Goal: Feedback & Contribution: Contribute content

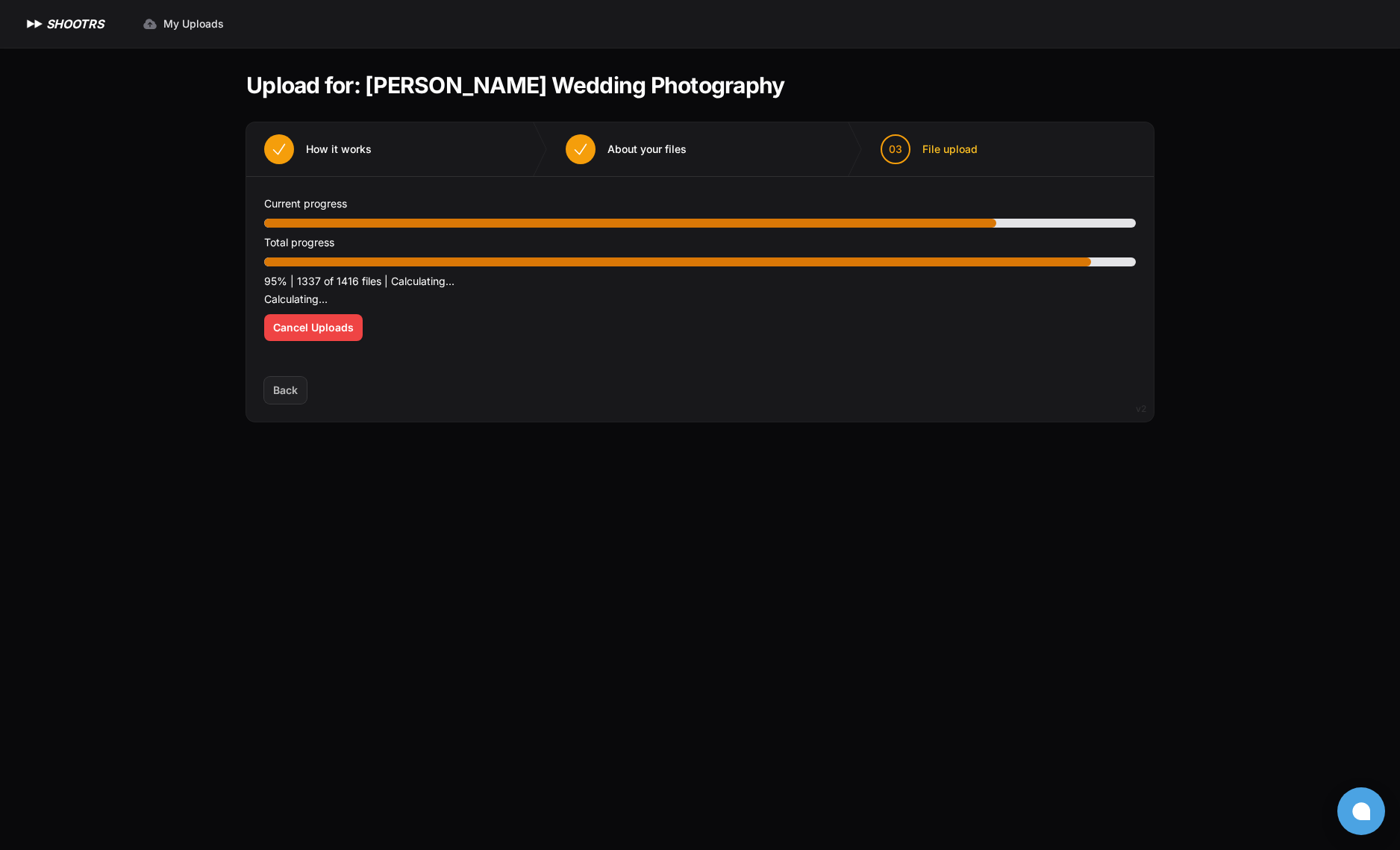
drag, startPoint x: 298, startPoint y: 145, endPoint x: 343, endPoint y: 166, distance: 49.7
click at [299, 147] on button "01 How it works" at bounding box center [318, 150] width 143 height 54
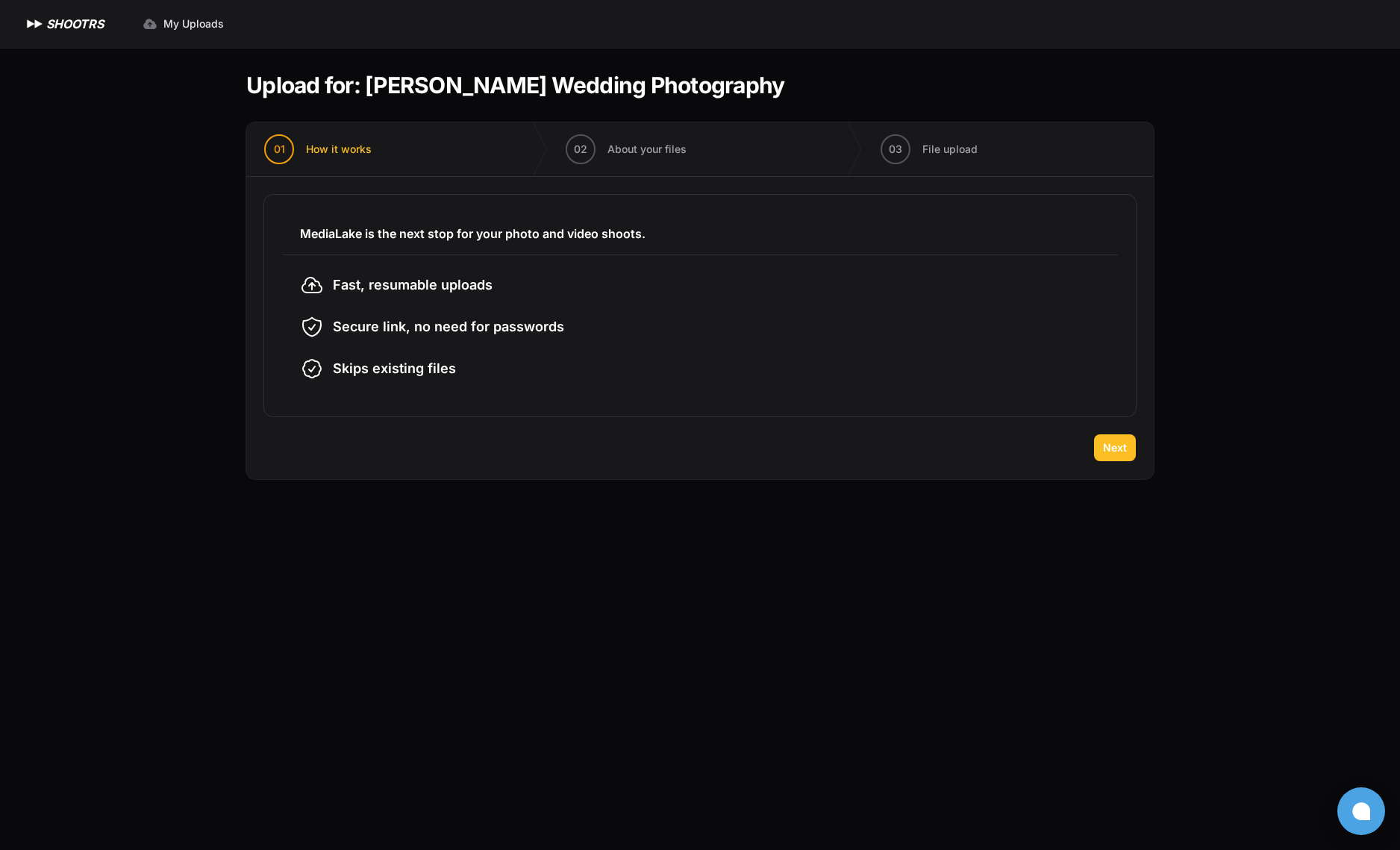
click at [1126, 453] on button "Next" at bounding box center [1115, 447] width 42 height 27
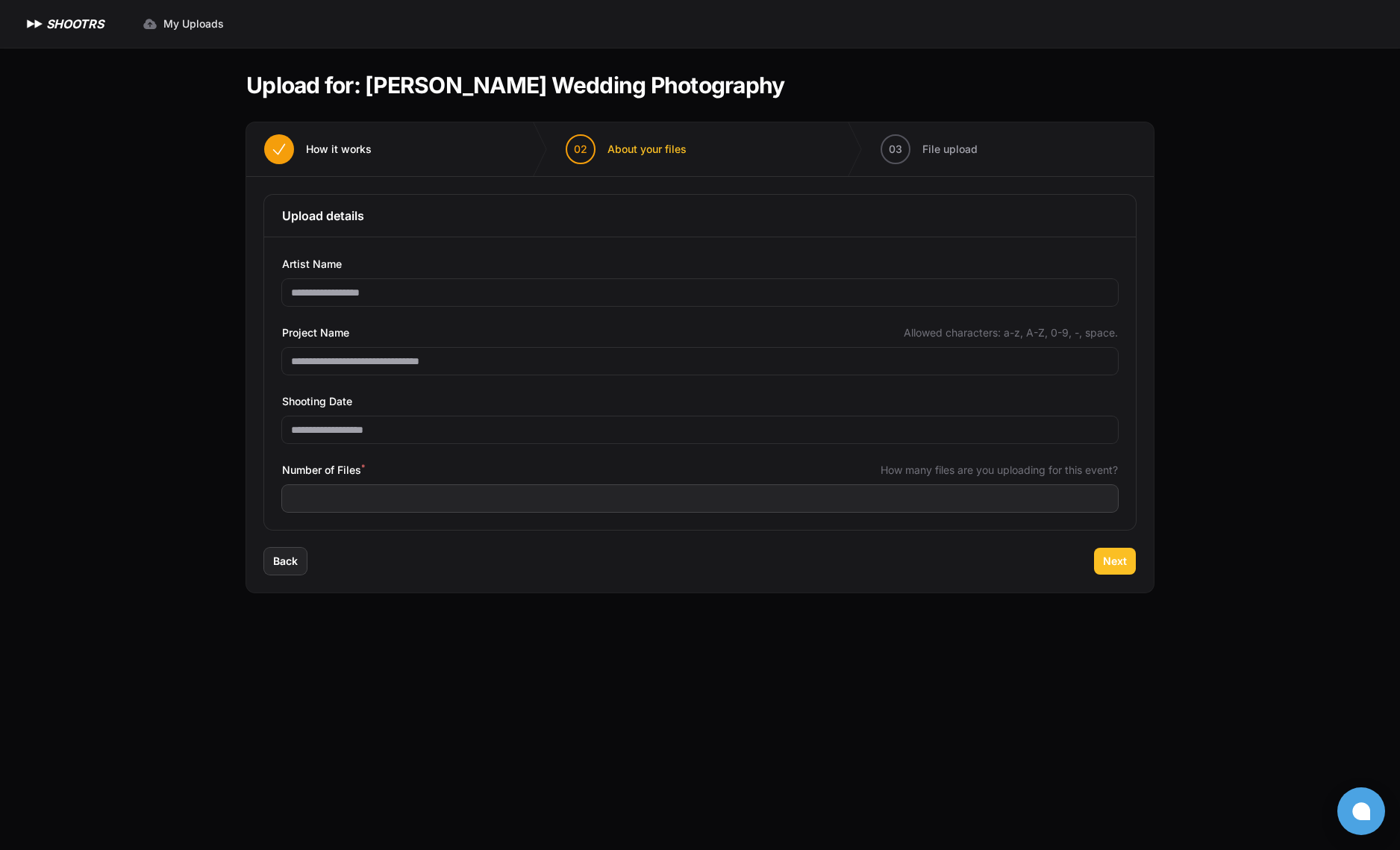
drag, startPoint x: 1105, startPoint y: 555, endPoint x: 1126, endPoint y: 560, distance: 21.6
click at [1105, 555] on span "Next" at bounding box center [1114, 561] width 24 height 15
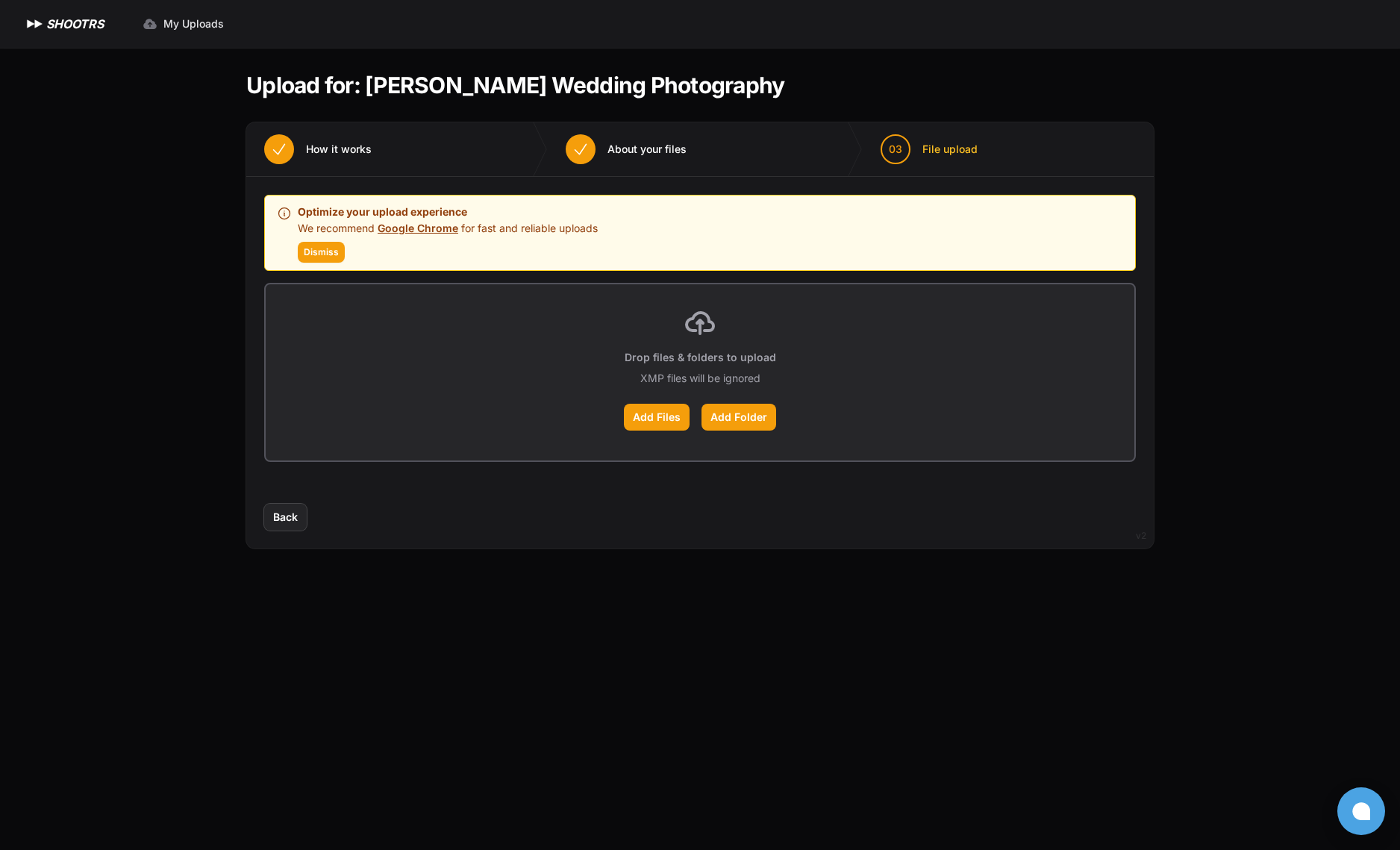
click at [324, 252] on span "Dismiss" at bounding box center [321, 252] width 35 height 12
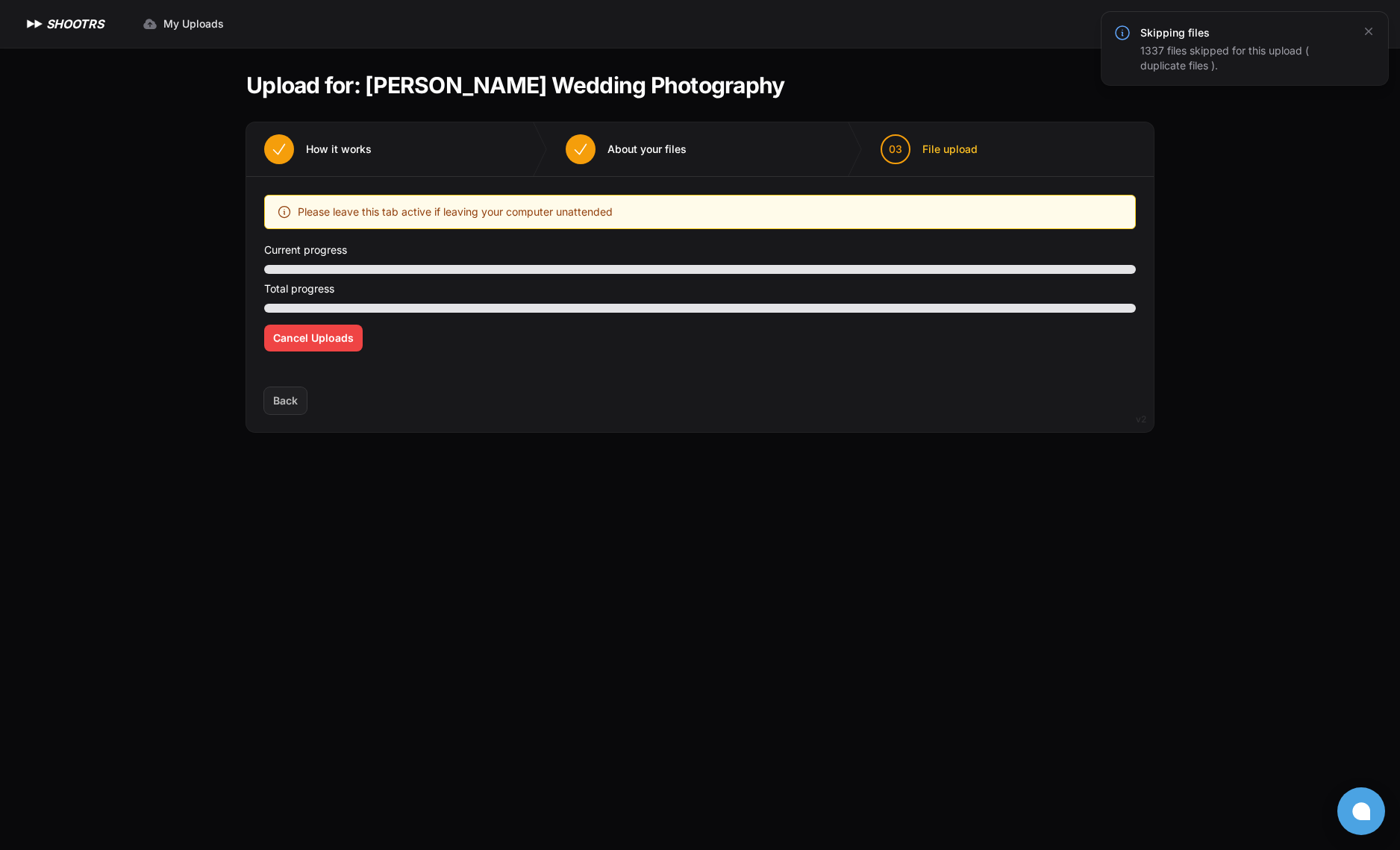
drag, startPoint x: 571, startPoint y: 480, endPoint x: 569, endPoint y: 494, distance: 14.1
click at [568, 488] on main "Upload for: [PERSON_NAME] Wedding Photography 01 How it works" at bounding box center [700, 449] width 955 height 802
